Goal: Navigation & Orientation: Find specific page/section

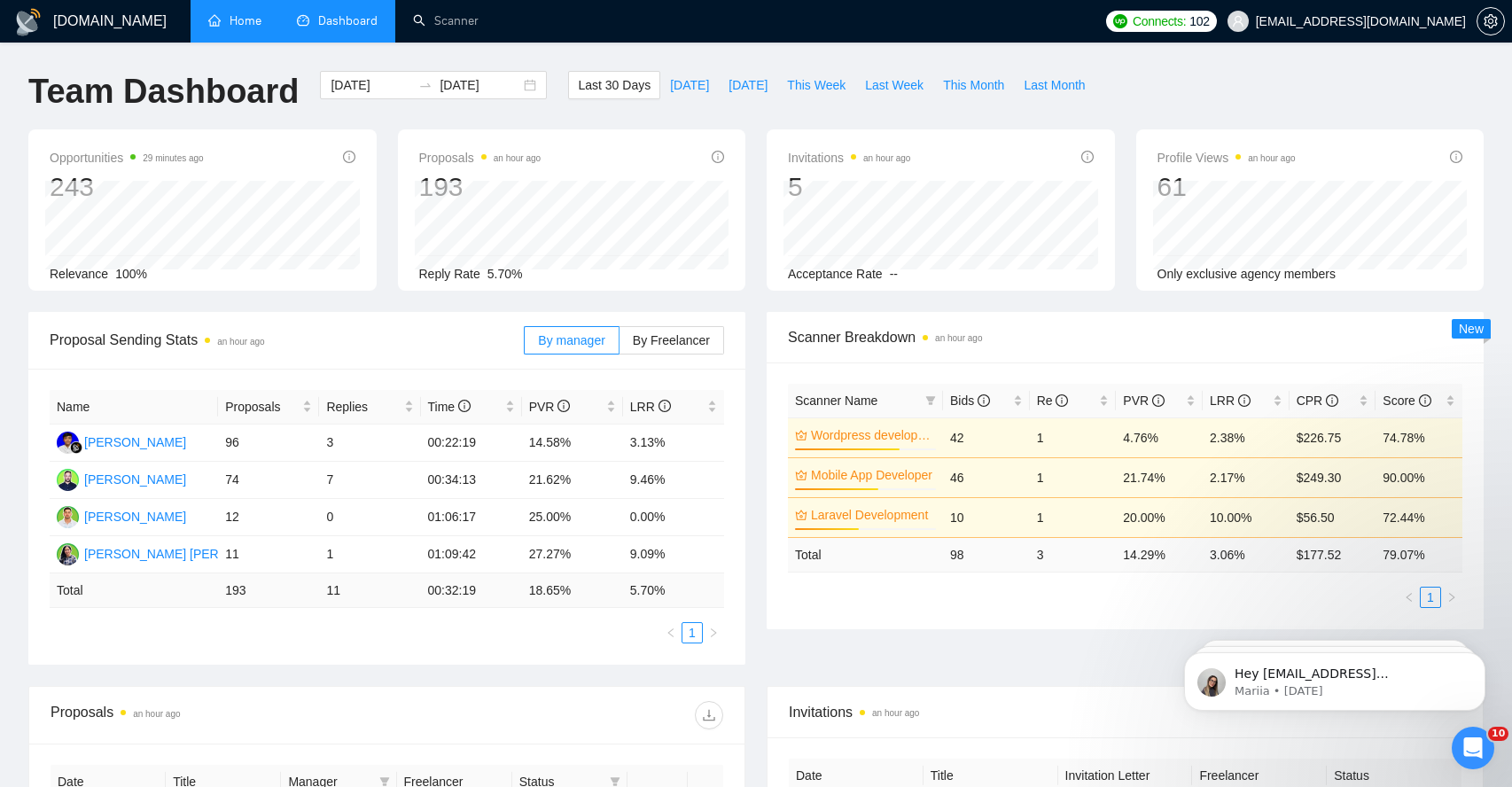
click at [216, 29] on link "Home" at bounding box center [234, 20] width 53 height 15
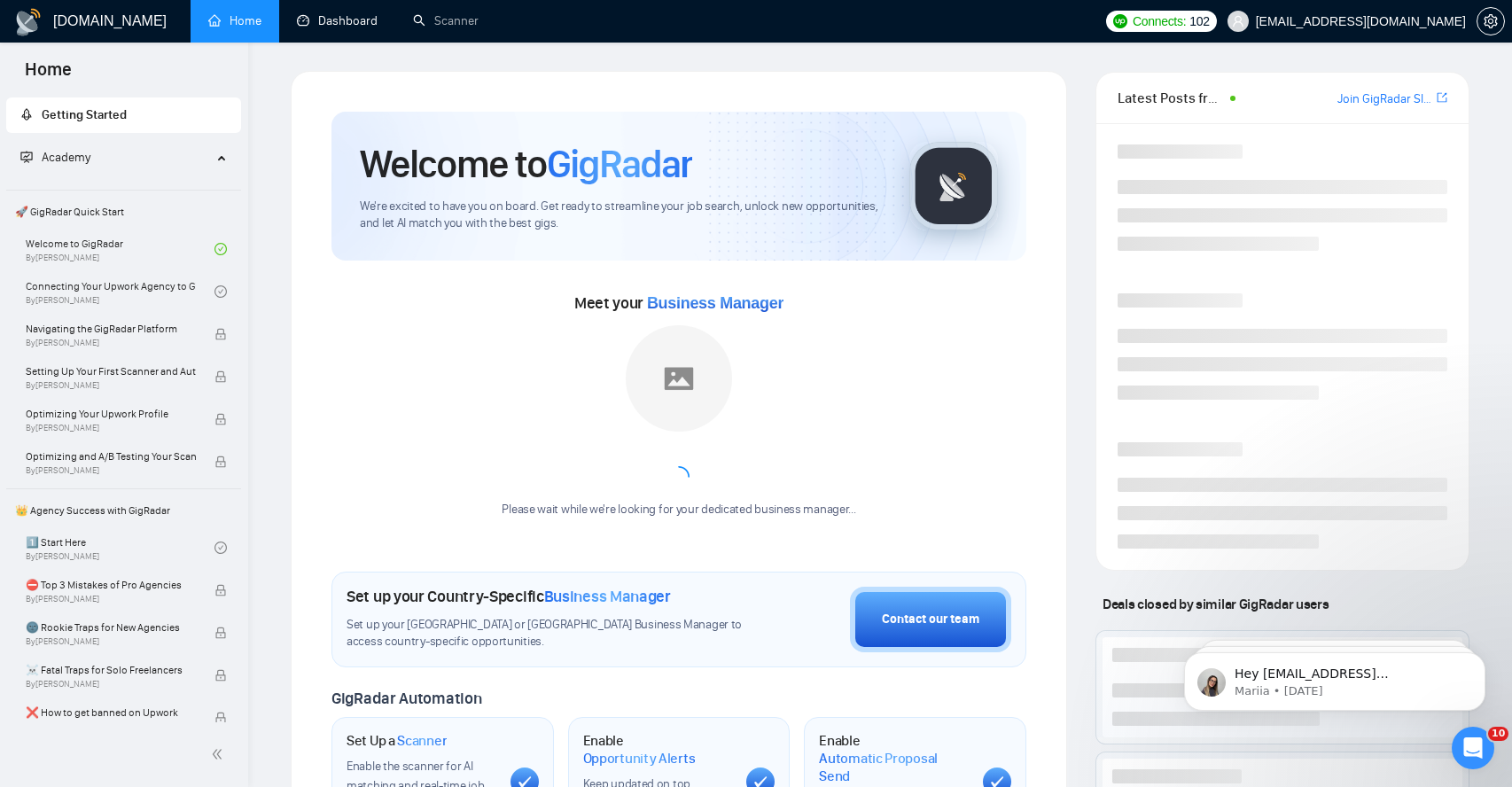
click at [348, 27] on link "Dashboard" at bounding box center [337, 20] width 81 height 15
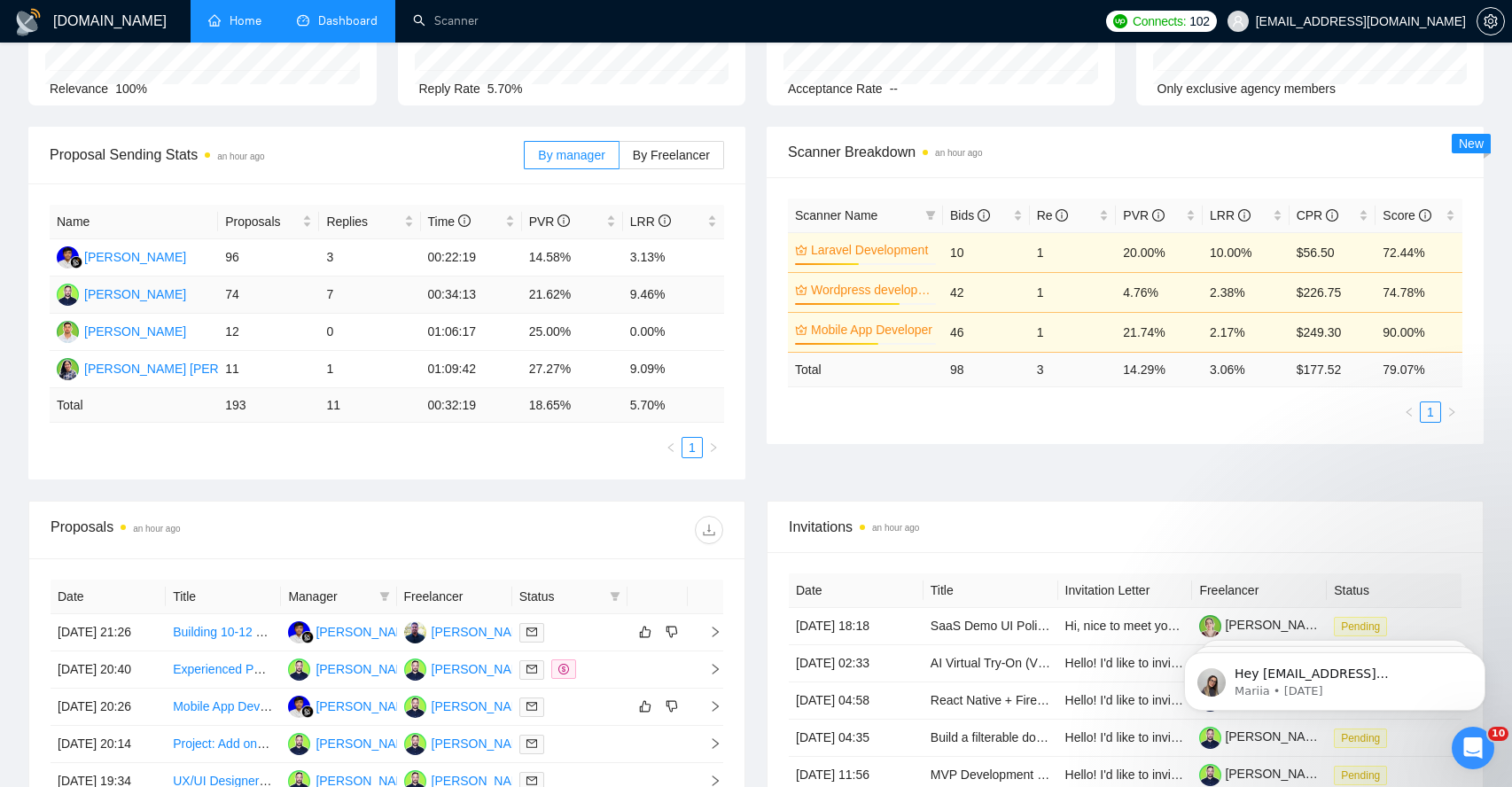
scroll to position [321, 0]
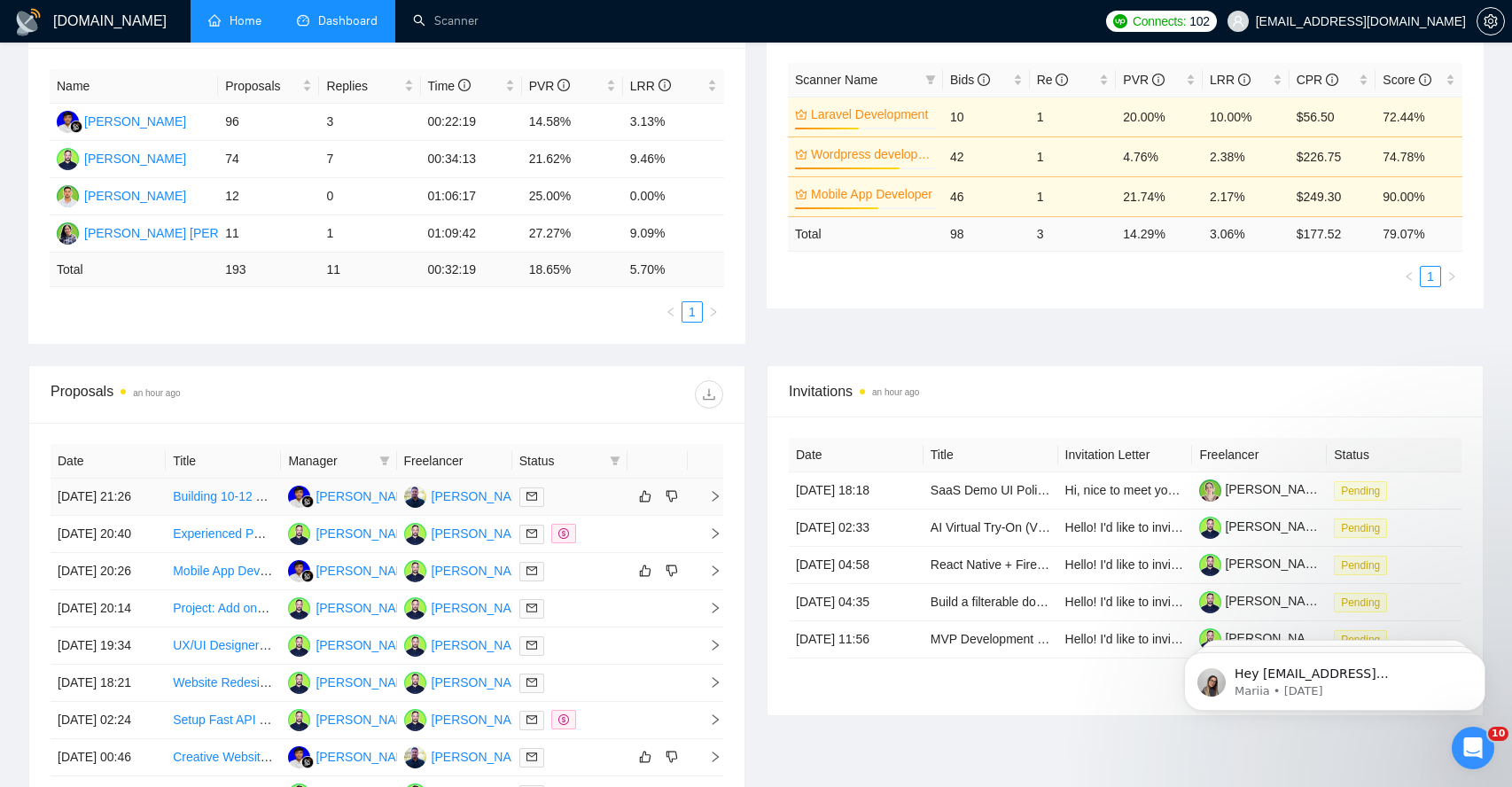
click at [709, 511] on td at bounding box center [705, 497] width 35 height 37
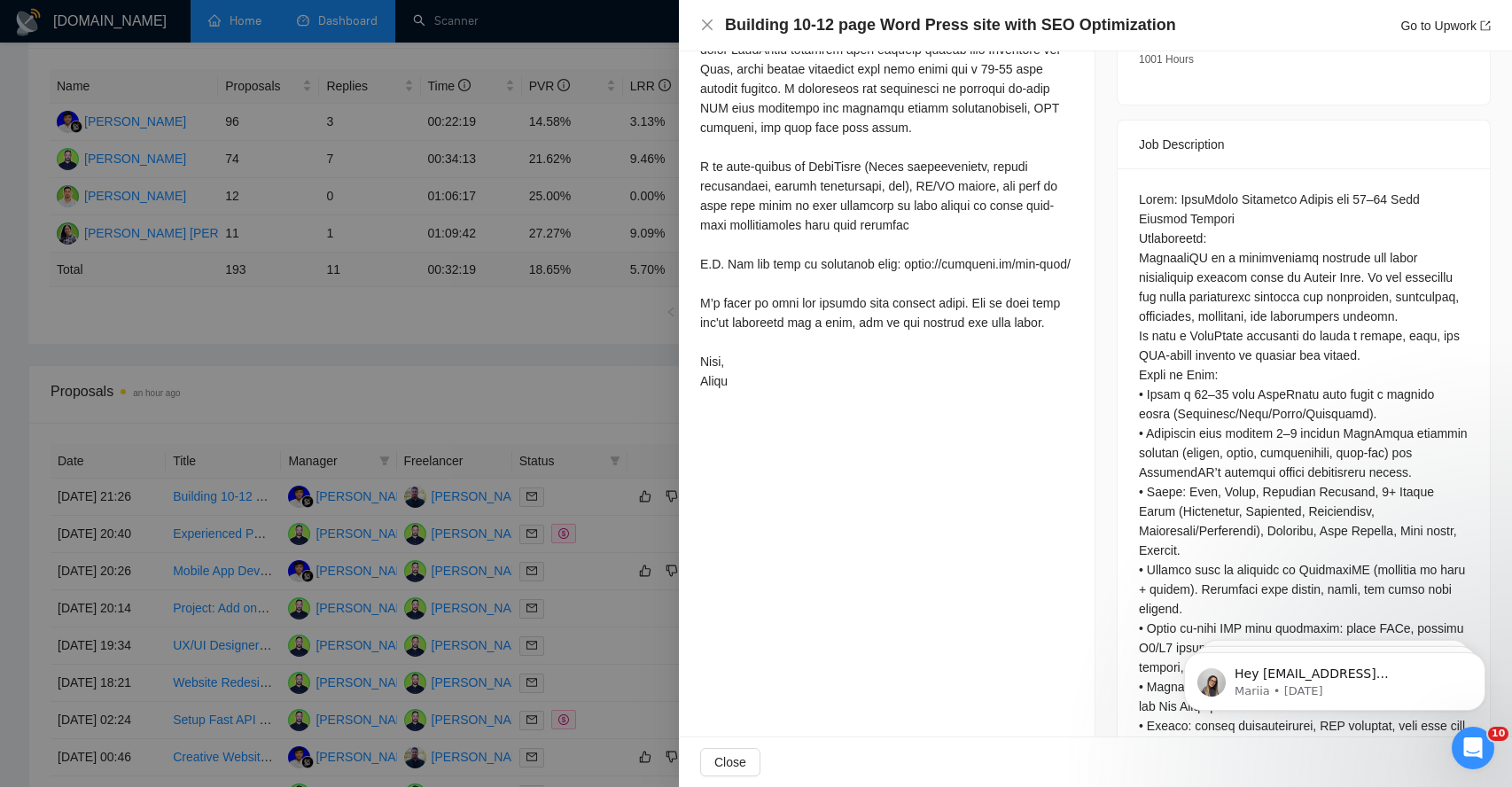
scroll to position [829, 0]
